Goal: Check status: Check status

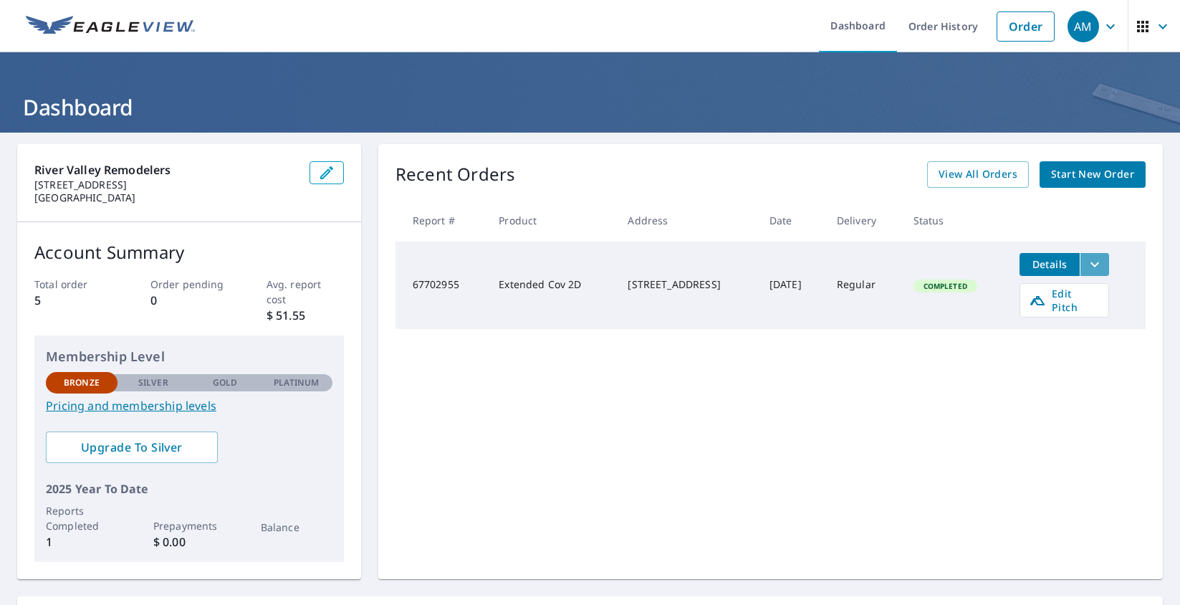
click at [1097, 259] on icon "filesDropdownBtn-67702955" at bounding box center [1095, 264] width 17 height 17
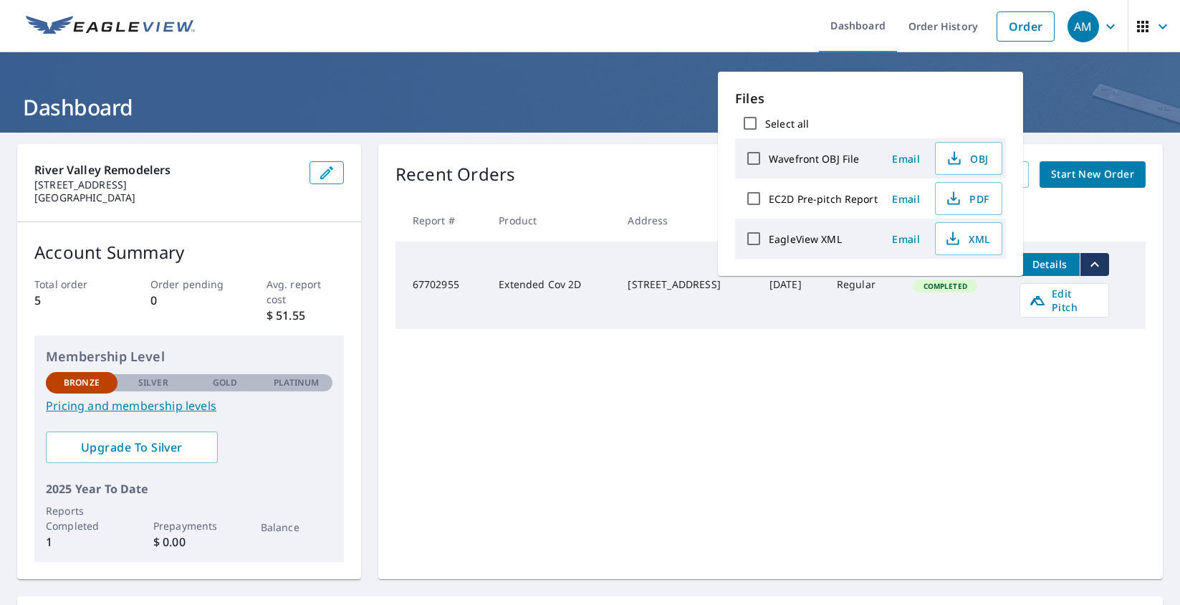
click at [1071, 260] on span "Details" at bounding box center [1049, 264] width 43 height 14
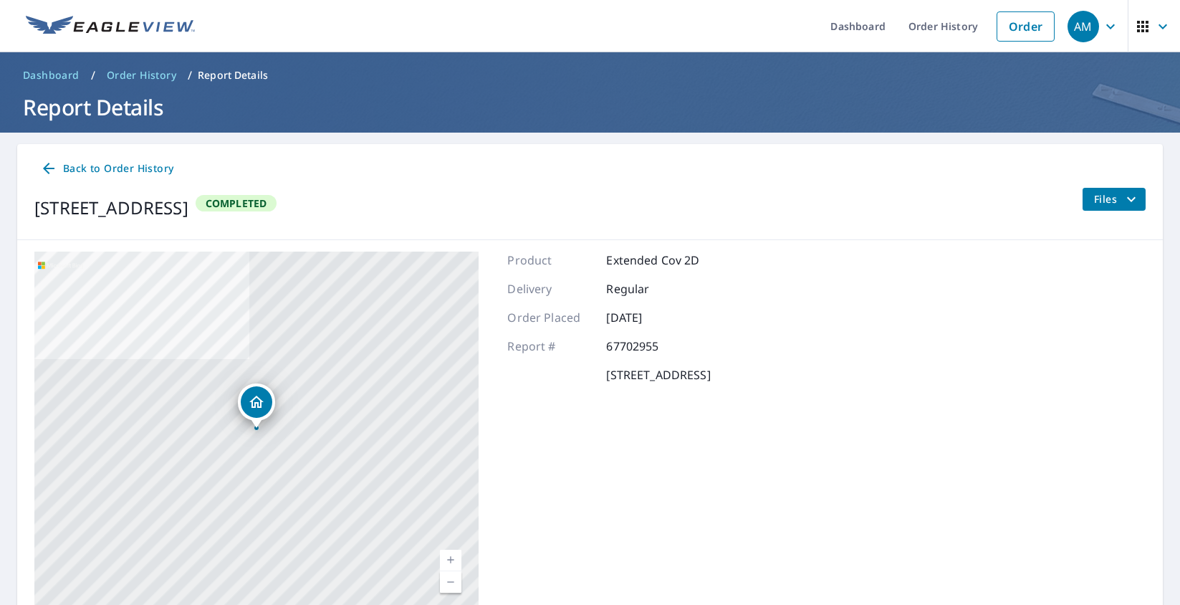
scroll to position [64, 0]
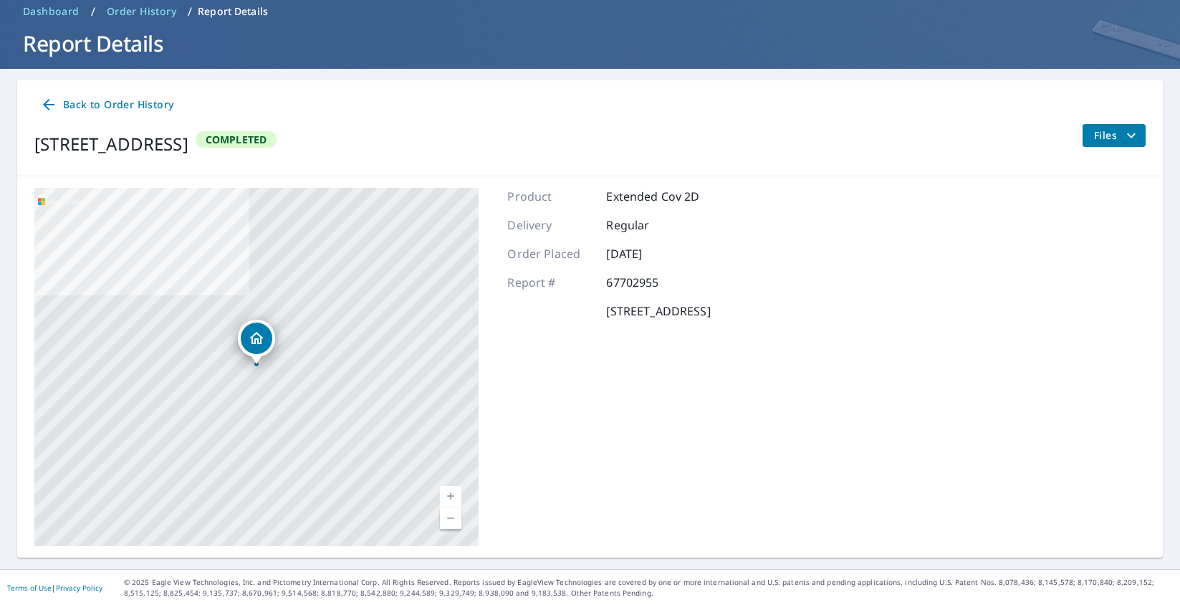
click at [1130, 138] on icon "filesDropdownBtn-67702955" at bounding box center [1131, 135] width 17 height 17
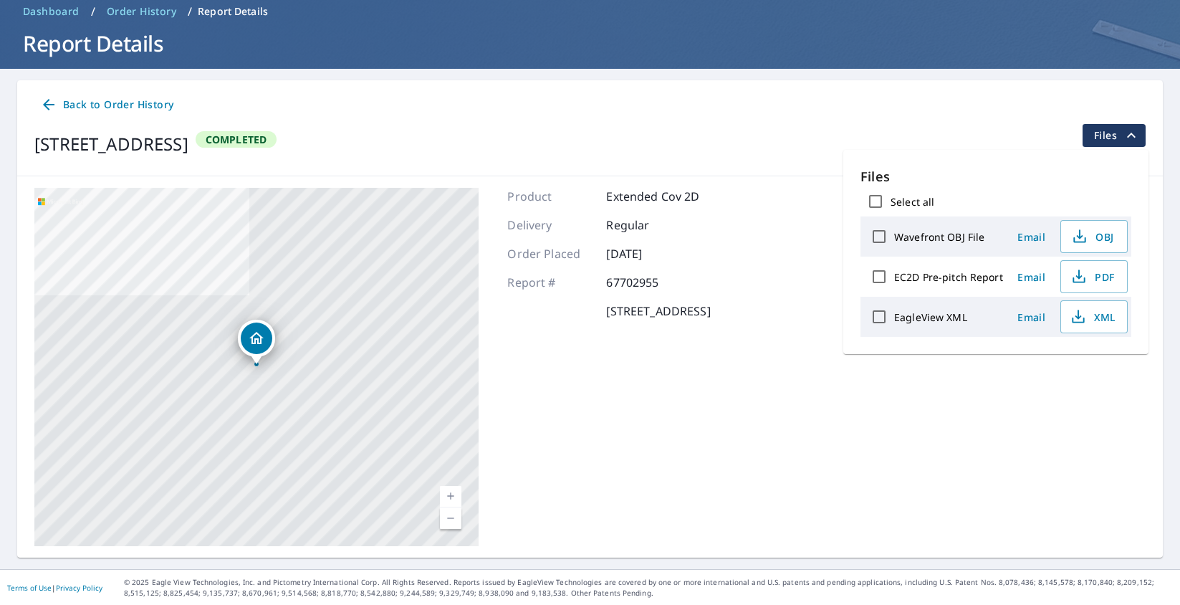
click at [1018, 113] on div "Back to Order History" at bounding box center [590, 105] width 1112 height 27
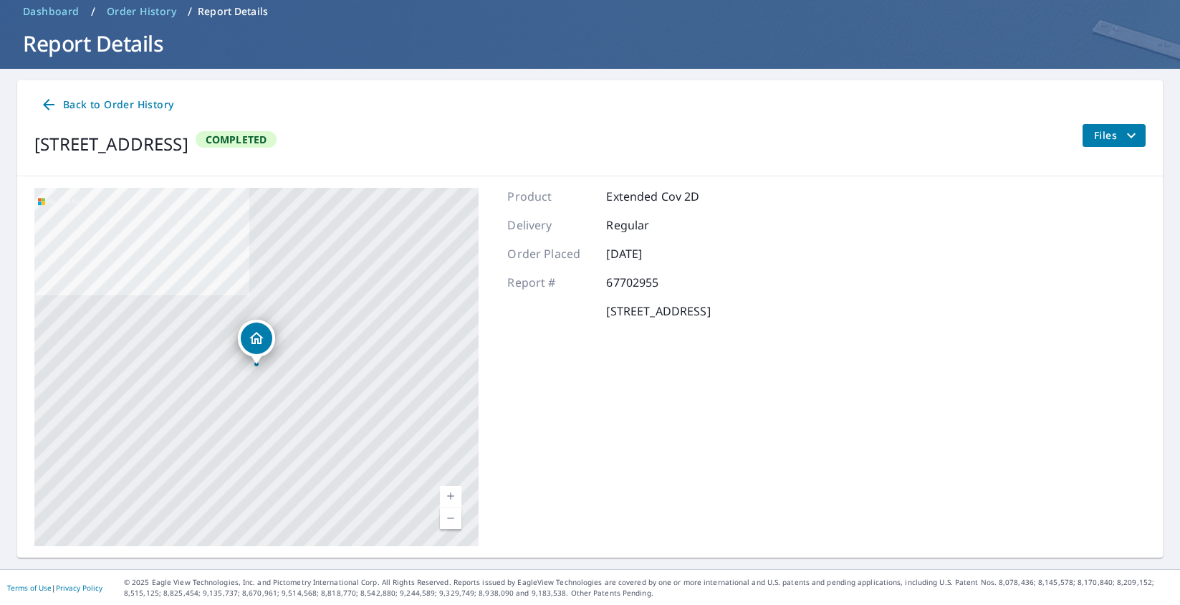
scroll to position [0, 0]
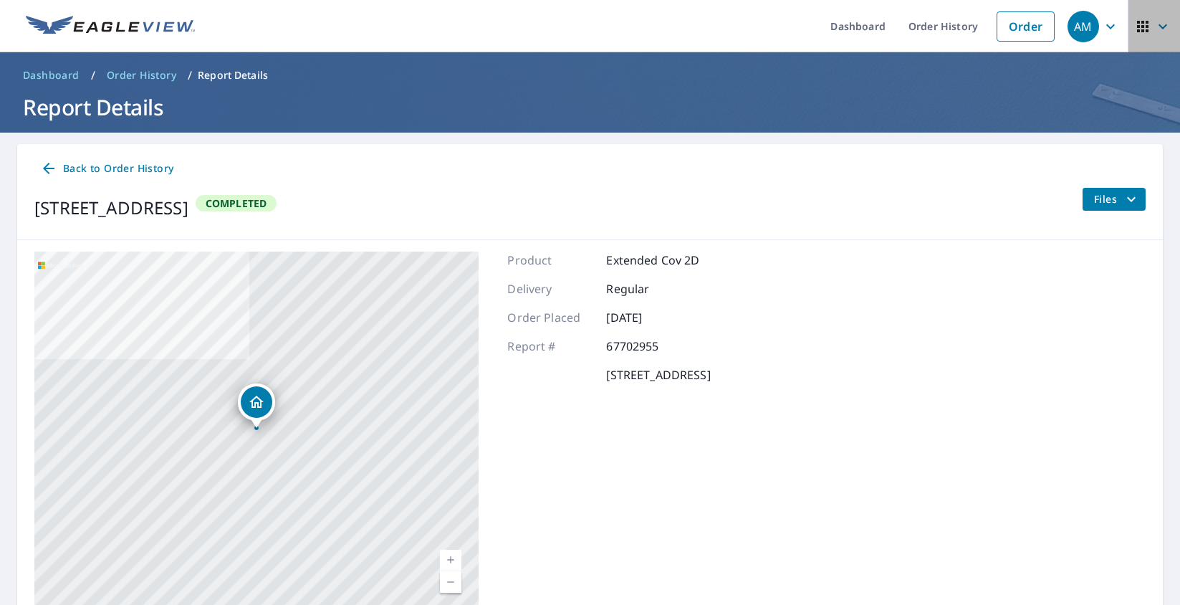
click at [1156, 27] on icon "button" at bounding box center [1163, 26] width 17 height 17
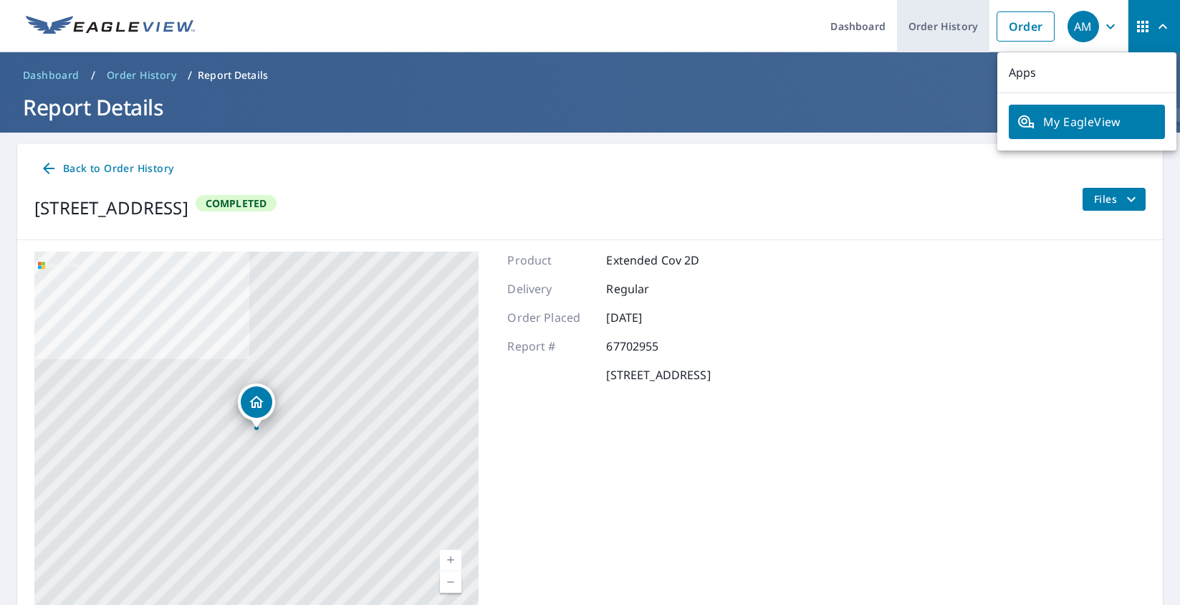
click at [916, 32] on link "Order History" at bounding box center [943, 26] width 92 height 52
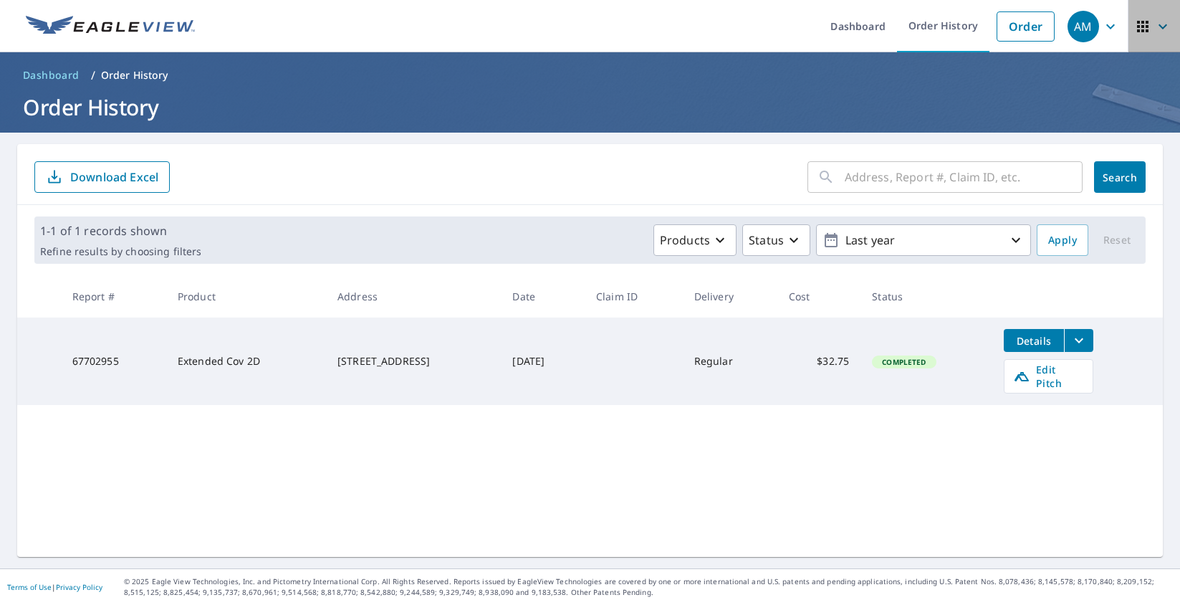
click at [1147, 27] on icon "button" at bounding box center [1143, 26] width 17 height 17
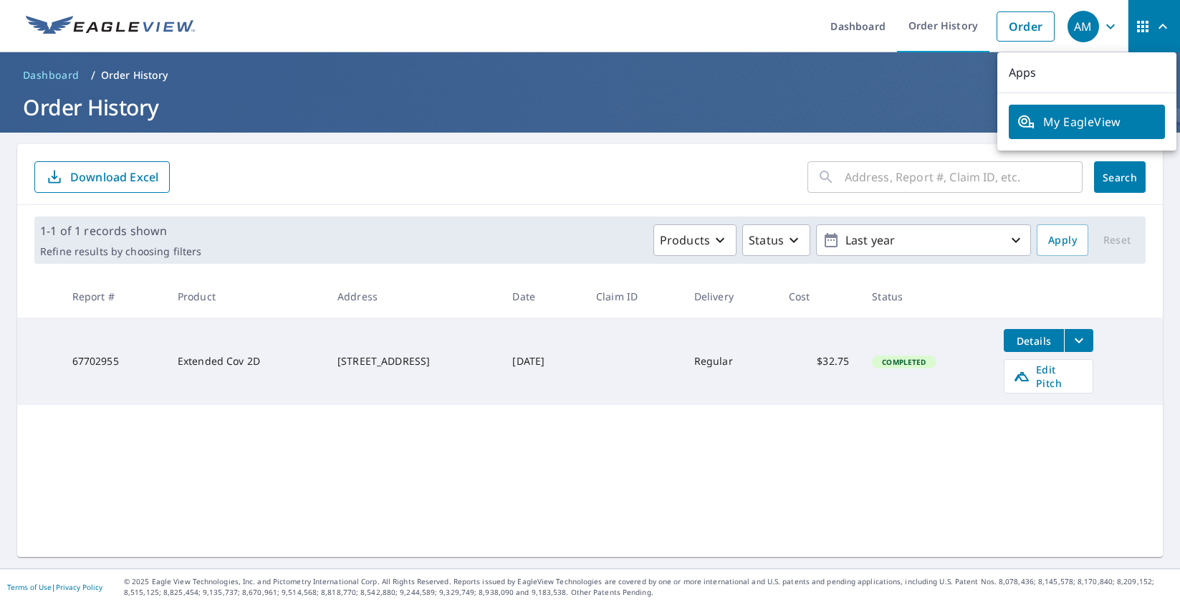
click at [1089, 29] on div "AM" at bounding box center [1084, 27] width 32 height 32
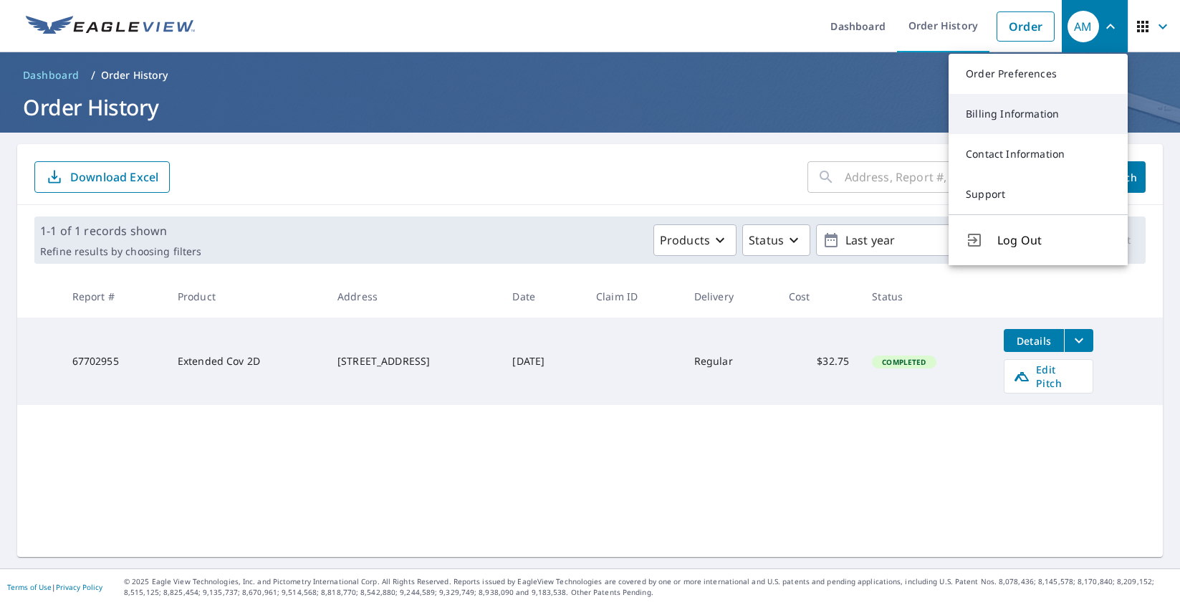
click at [1023, 122] on link "Billing Information" at bounding box center [1038, 114] width 179 height 40
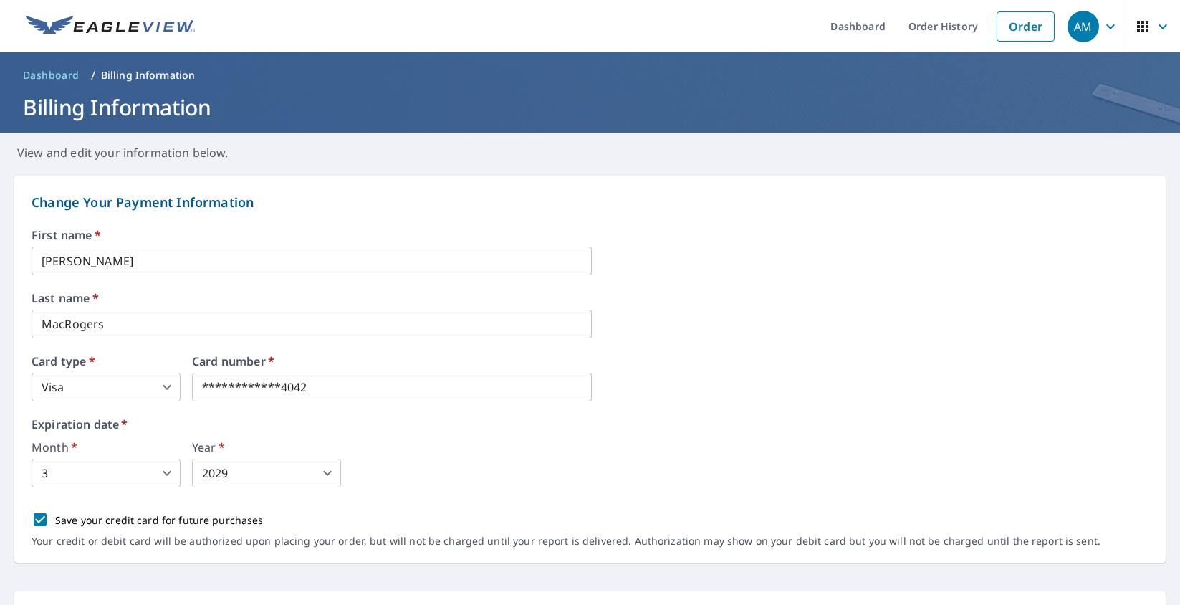
click at [1104, 20] on icon "button" at bounding box center [1110, 26] width 17 height 17
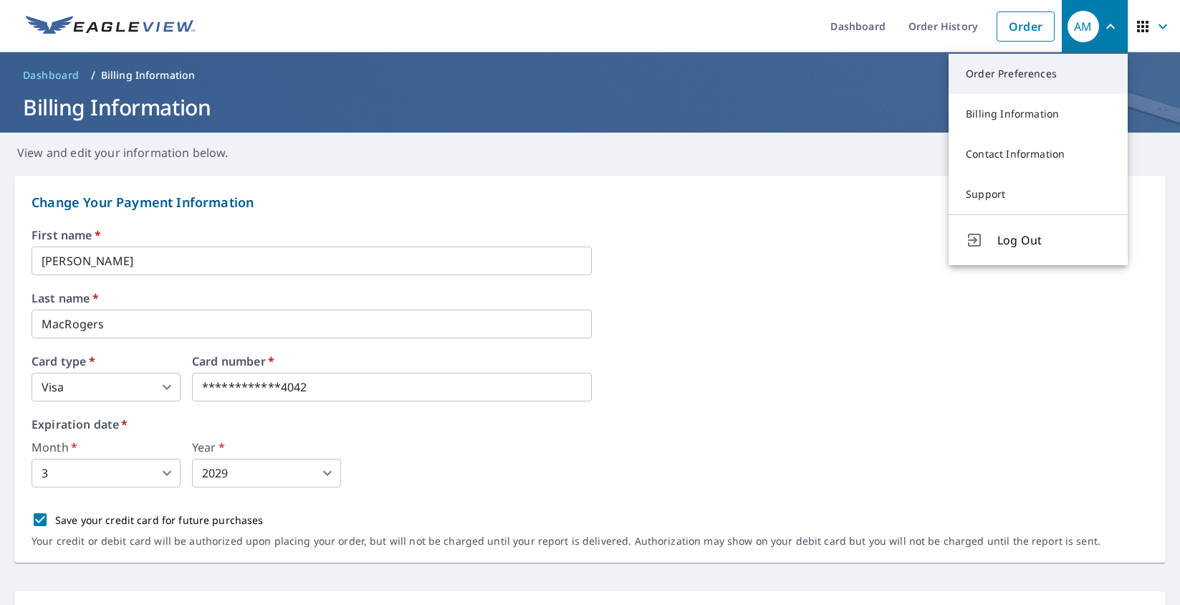
click at [1003, 78] on link "Order Preferences" at bounding box center [1038, 74] width 179 height 40
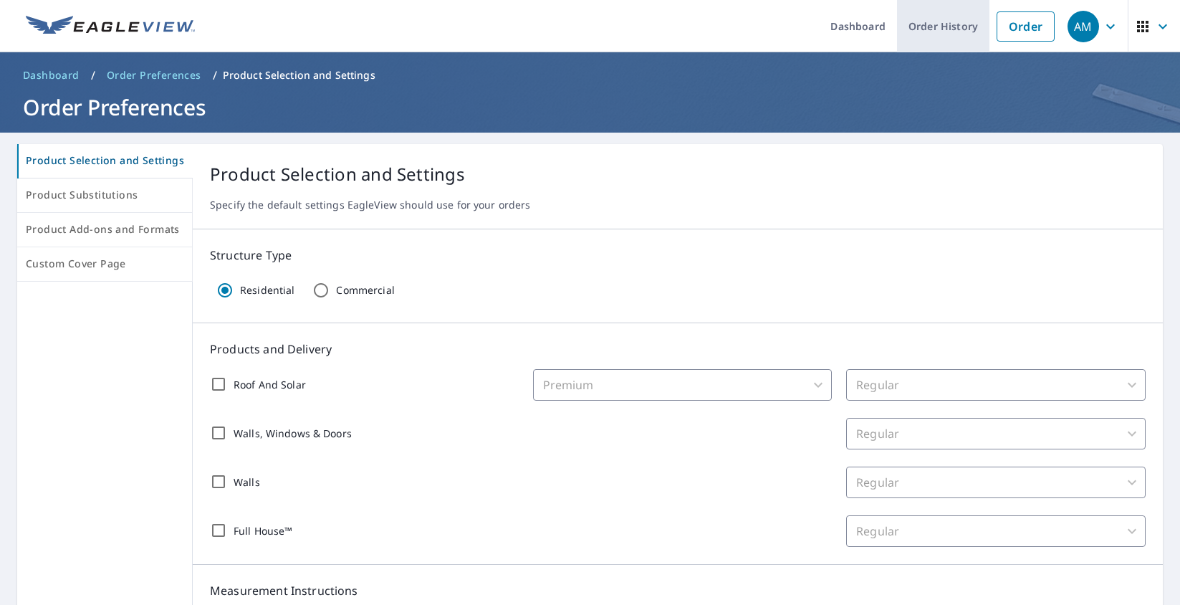
click at [940, 32] on link "Order History" at bounding box center [943, 26] width 92 height 52
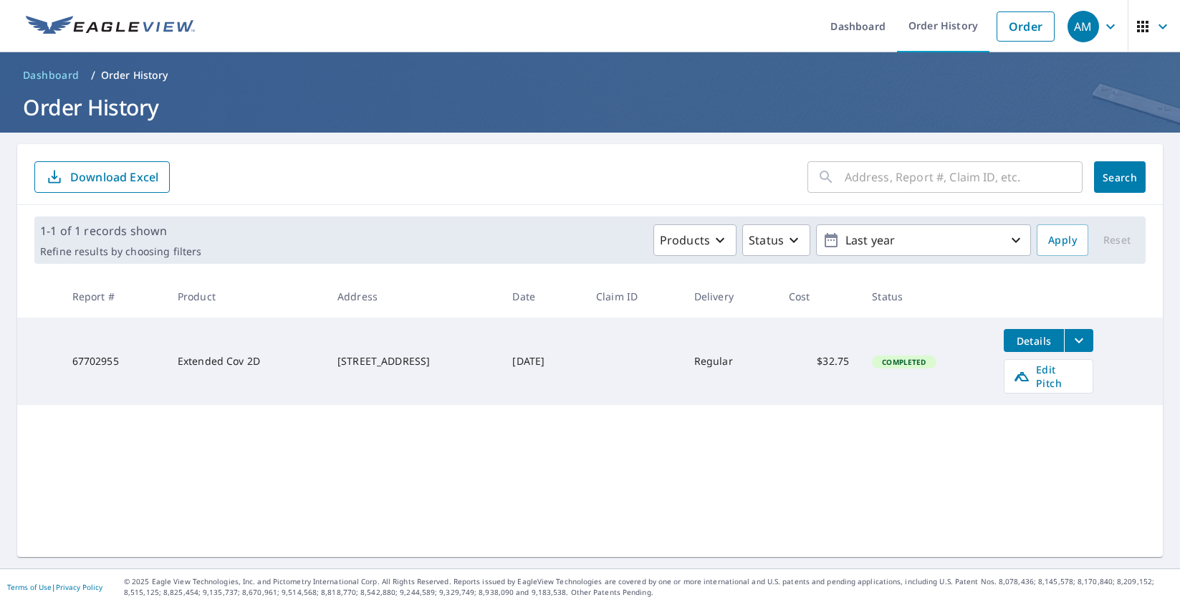
click at [1088, 343] on icon "filesDropdownBtn-67702955" at bounding box center [1079, 340] width 17 height 17
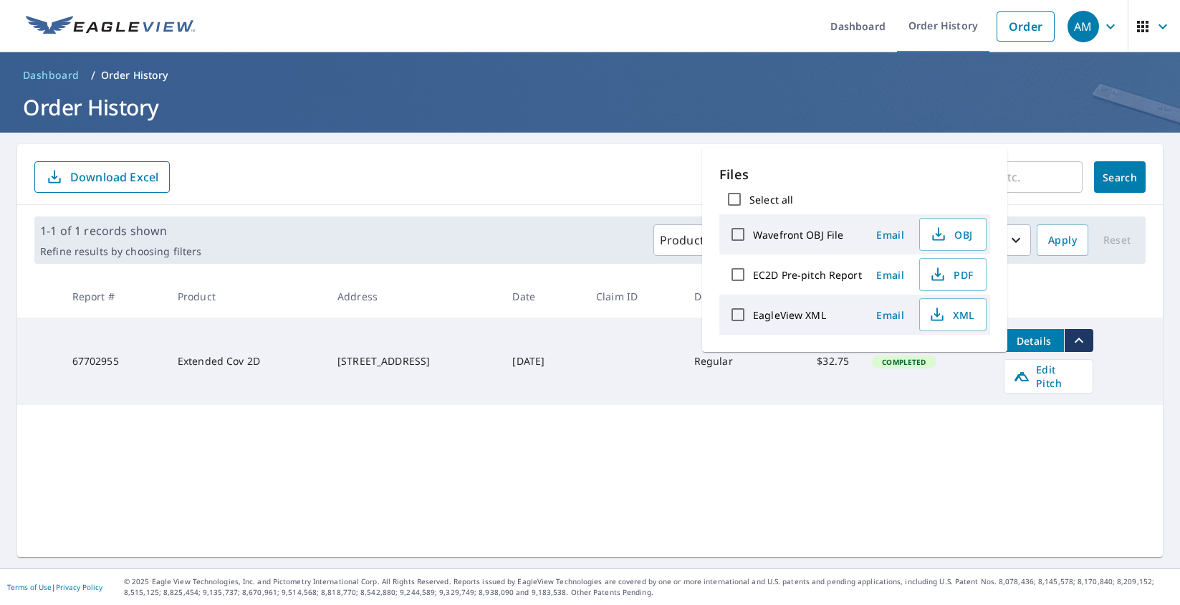
click at [1036, 341] on span "Details" at bounding box center [1034, 341] width 43 height 14
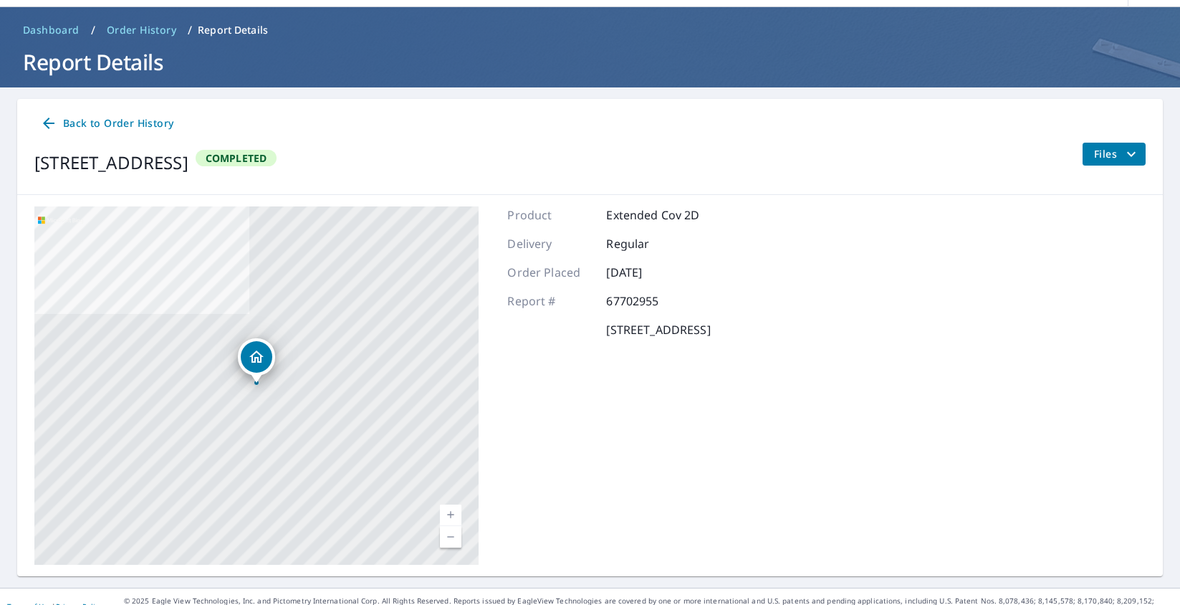
scroll to position [64, 0]
